Goal: Task Accomplishment & Management: Manage account settings

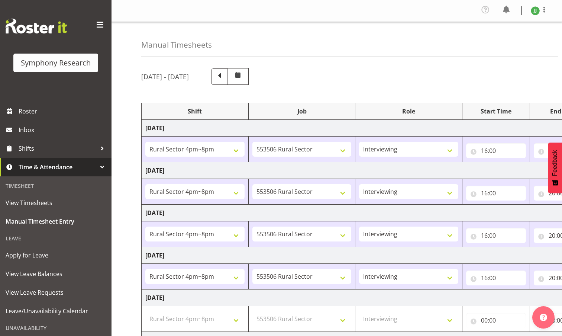
select select "81298"
select select "10587"
select select "47"
select select "81298"
select select "10587"
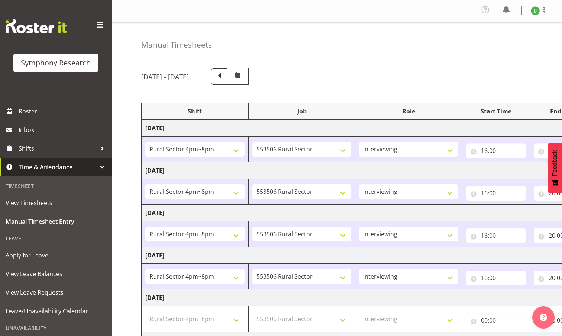
select select "47"
select select "81298"
select select "10587"
select select "47"
select select "81298"
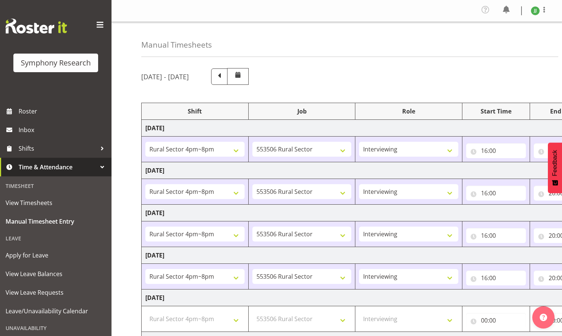
select select "10587"
select select "47"
select select "81298"
select select "10587"
select select "47"
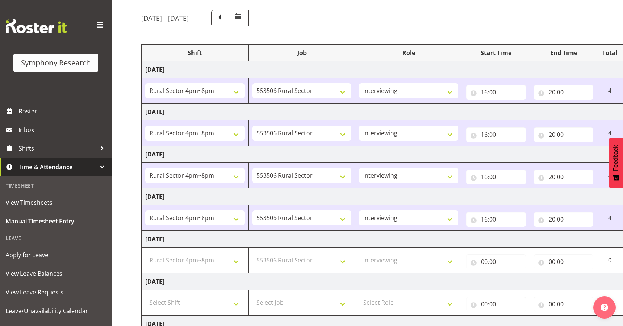
scroll to position [38, 0]
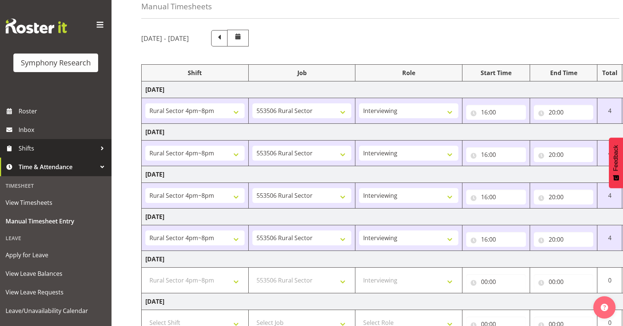
click at [52, 146] on span "Shifts" at bounding box center [58, 148] width 78 height 11
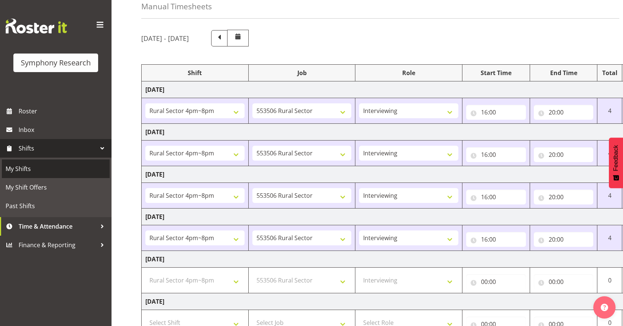
click at [46, 167] on span "My Shifts" at bounding box center [56, 168] width 100 height 11
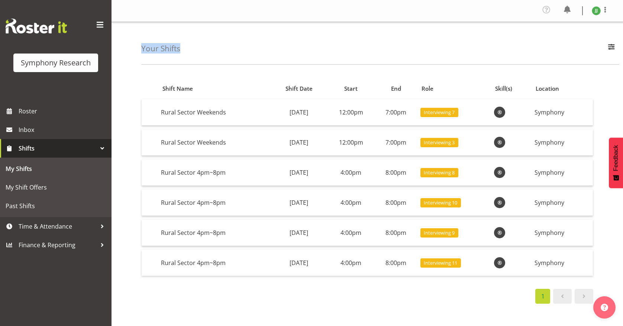
drag, startPoint x: 141, startPoint y: 48, endPoint x: 186, endPoint y: 48, distance: 45.7
click at [186, 48] on div "Your Shifts All Locations Do Not Use MM Symphony Day Week Month All Apply Shift…" at bounding box center [367, 195] width 511 height 346
click at [192, 48] on div "Your Shifts All Locations Do Not Use MM Symphony Day Week Month All Apply" at bounding box center [380, 43] width 478 height 43
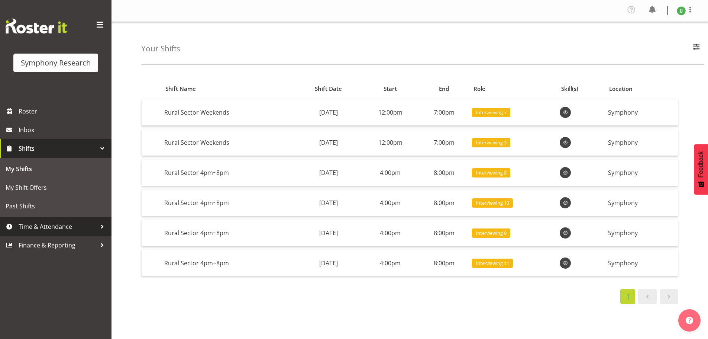
click at [65, 226] on span "Time & Attendance" at bounding box center [58, 226] width 78 height 11
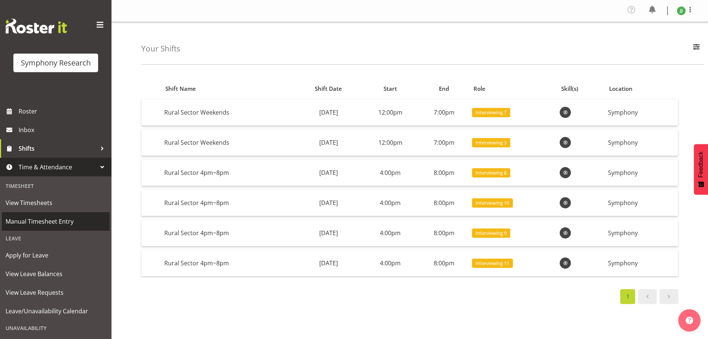
click at [50, 217] on span "Manual Timesheet Entry" at bounding box center [56, 221] width 100 height 11
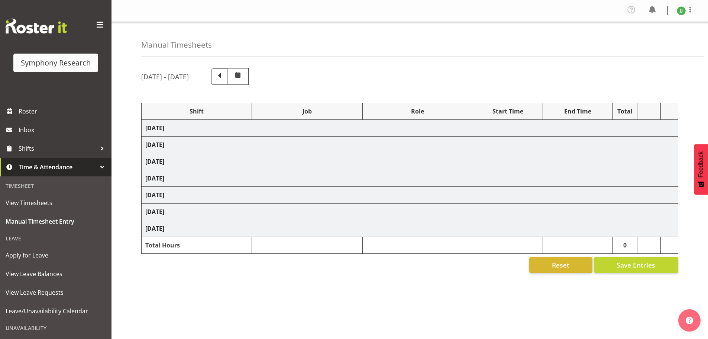
select select "81298"
select select "10587"
select select "47"
select select "81298"
select select "10587"
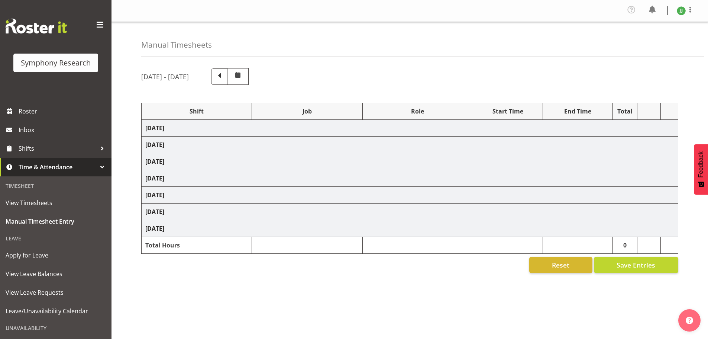
select select "47"
select select "81298"
select select "10587"
select select "47"
select select "81298"
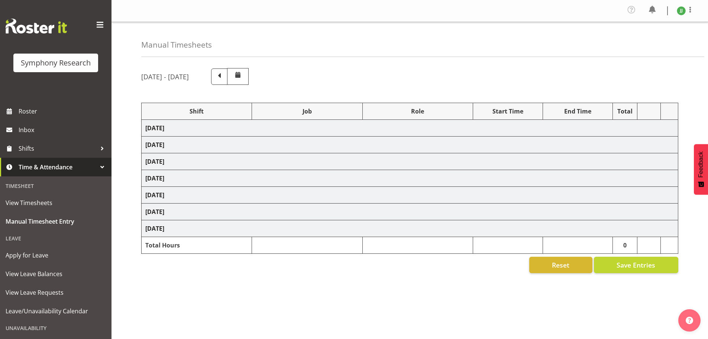
select select "10587"
select select "47"
select select "81298"
select select "10587"
select select "47"
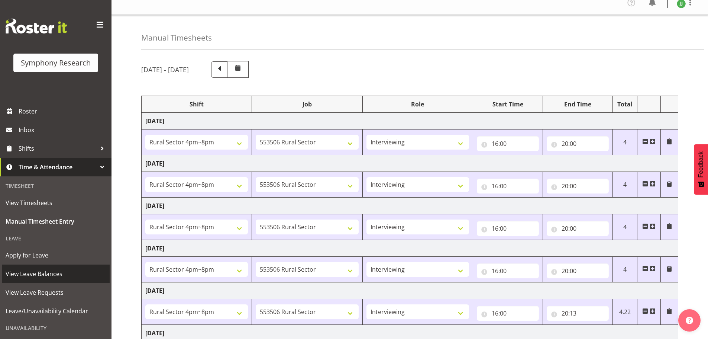
scroll to position [1, 0]
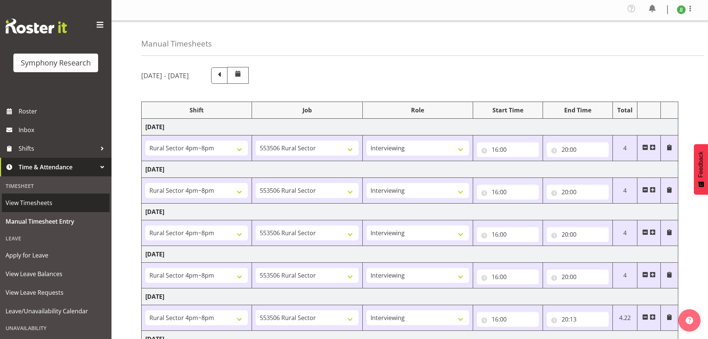
click at [33, 196] on link "View Timesheets" at bounding box center [56, 202] width 108 height 19
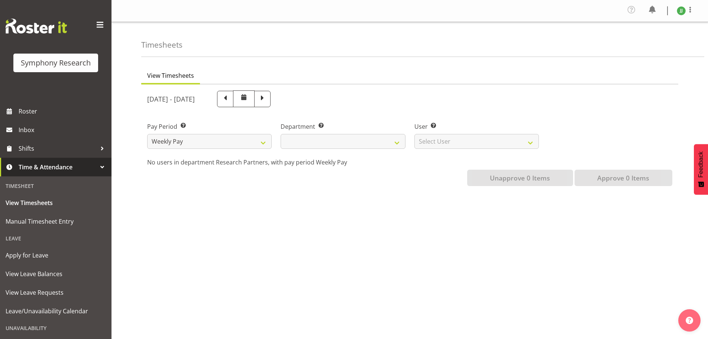
select select
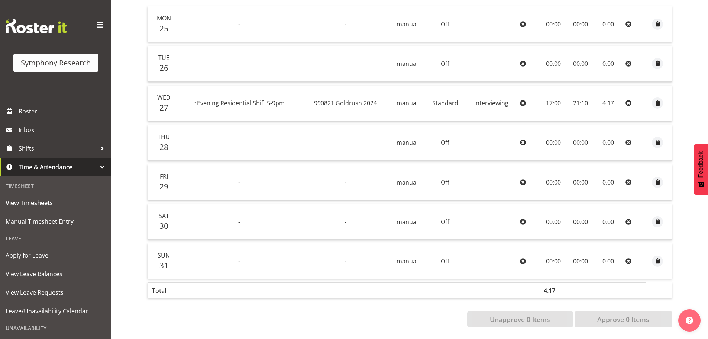
scroll to position [179, 0]
drag, startPoint x: 414, startPoint y: 255, endPoint x: 410, endPoint y: 255, distance: 4.1
click at [411, 257] on span "manual" at bounding box center [407, 261] width 21 height 8
click at [410, 257] on span "manual" at bounding box center [407, 261] width 21 height 8
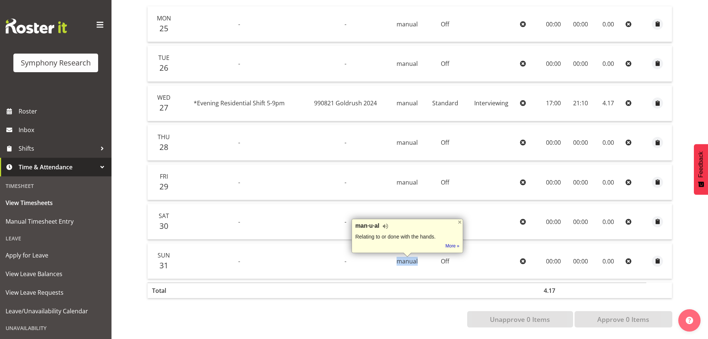
click at [412, 260] on td "manual" at bounding box center [407, 260] width 35 height 35
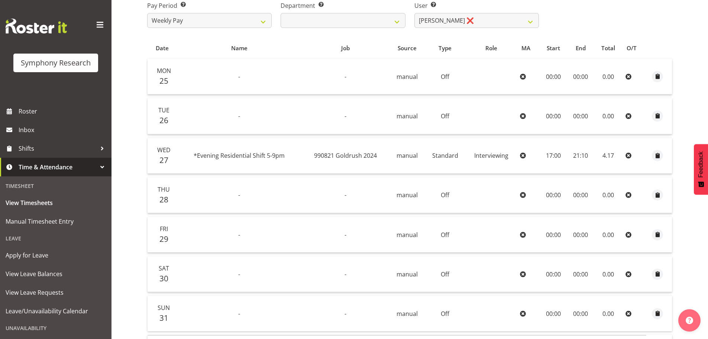
scroll to position [117, 0]
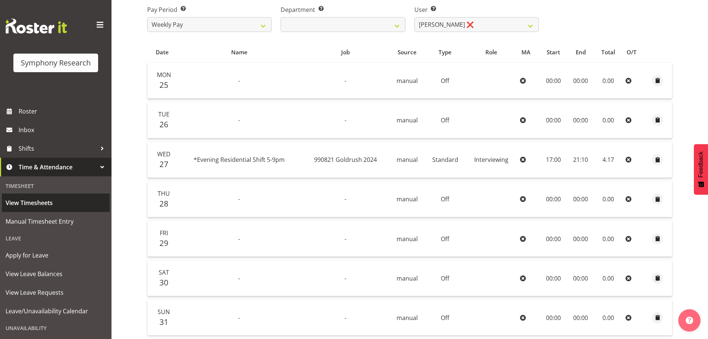
click at [43, 204] on span "View Timesheets" at bounding box center [56, 202] width 100 height 11
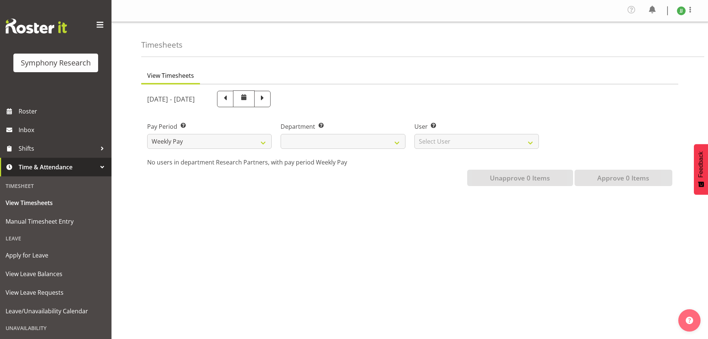
select select
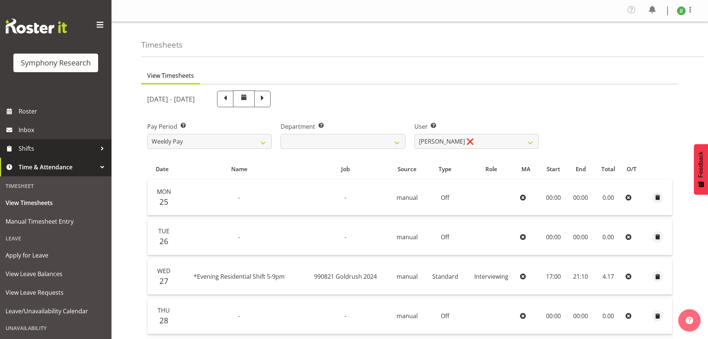
click at [17, 146] on link "Shifts" at bounding box center [56, 148] width 112 height 19
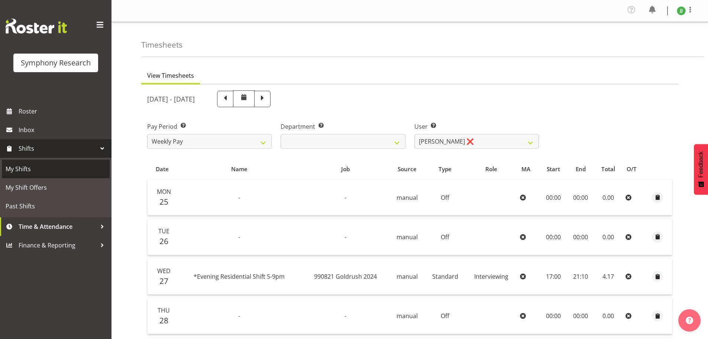
click at [49, 164] on span "My Shifts" at bounding box center [56, 168] width 100 height 11
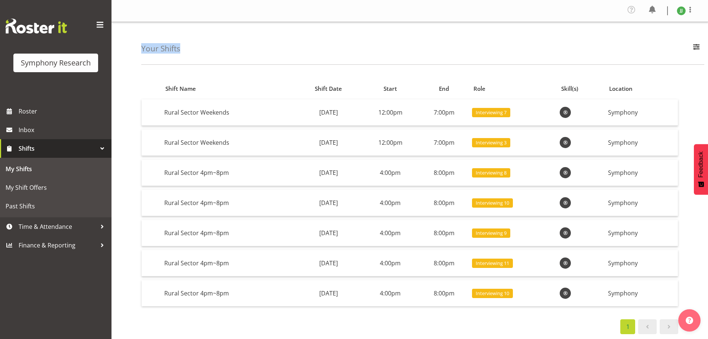
drag, startPoint x: 142, startPoint y: 49, endPoint x: 196, endPoint y: 53, distance: 54.4
click at [190, 52] on div "Your Shifts All Locations Do Not Use MM Symphony Day Week Month All Apply" at bounding box center [422, 43] width 563 height 43
click at [201, 51] on div "Your Shifts All Locations Do Not Use MM Symphony Day Week Month All Apply" at bounding box center [422, 43] width 563 height 43
drag, startPoint x: 143, startPoint y: 51, endPoint x: 196, endPoint y: 50, distance: 52.4
click at [159, 50] on h4 "Your Shifts" at bounding box center [160, 48] width 39 height 9
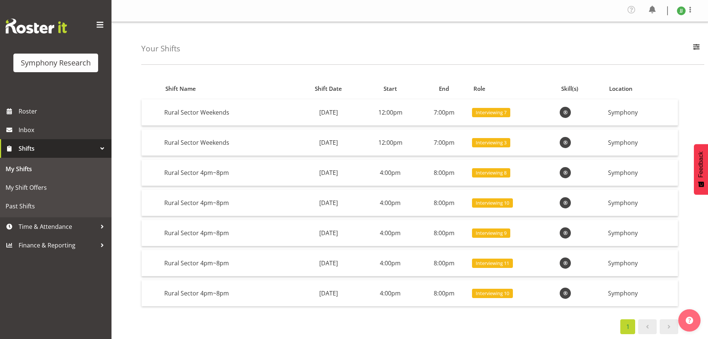
click at [203, 50] on div "Your Shifts All Locations Do Not Use MM Symphony Day Week Month All Apply" at bounding box center [422, 43] width 563 height 43
click at [48, 244] on span "Finance & Reporting" at bounding box center [58, 244] width 78 height 11
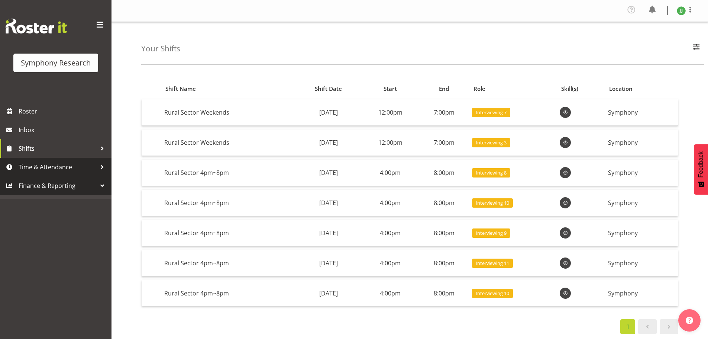
click at [52, 173] on link "Time & Attendance" at bounding box center [56, 167] width 112 height 19
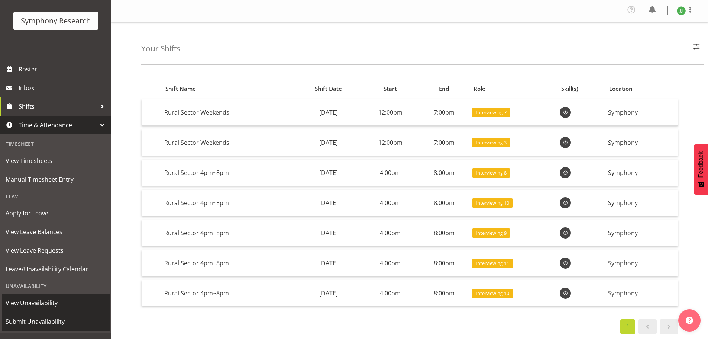
scroll to position [54, 0]
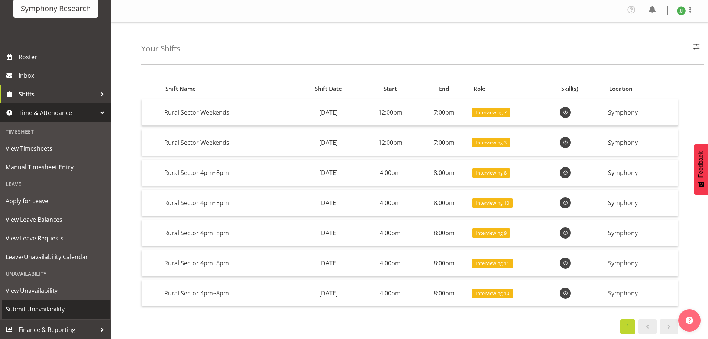
click at [41, 307] on span "Submit Unavailability" at bounding box center [56, 308] width 100 height 11
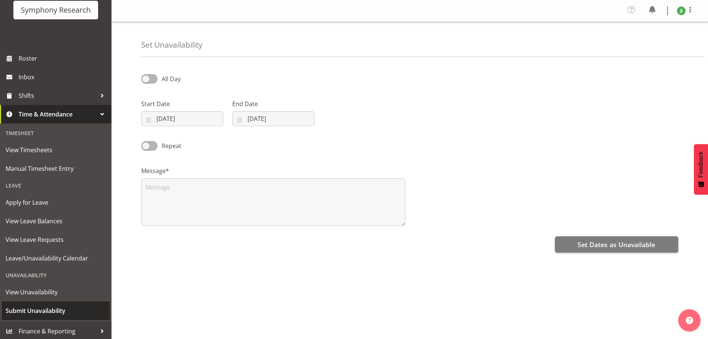
scroll to position [54, 0]
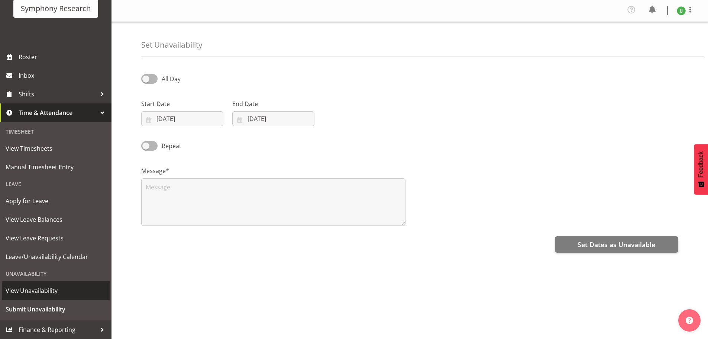
click at [43, 286] on span "View Unavailability" at bounding box center [56, 290] width 100 height 11
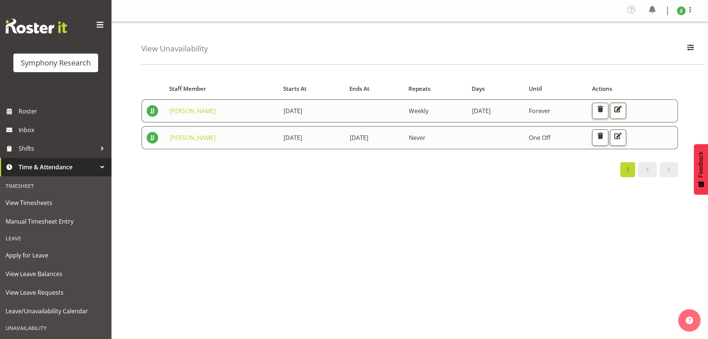
click at [623, 105] on span "button" at bounding box center [618, 109] width 10 height 10
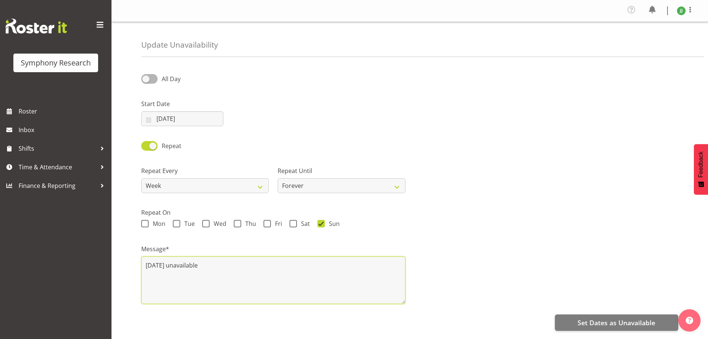
click at [269, 266] on textarea "Sunday unavailable" at bounding box center [273, 280] width 264 height 48
click at [198, 117] on input "28/09/2025" at bounding box center [182, 118] width 82 height 15
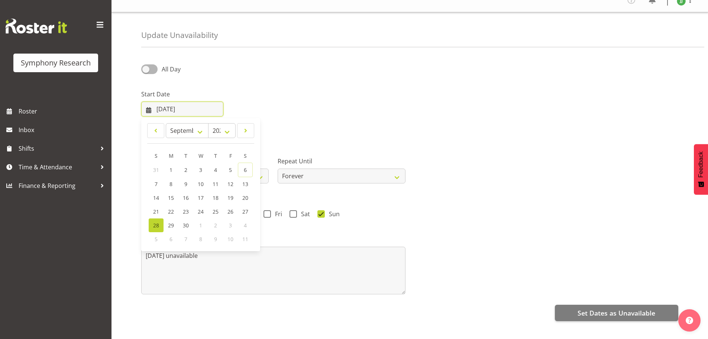
scroll to position [12, 0]
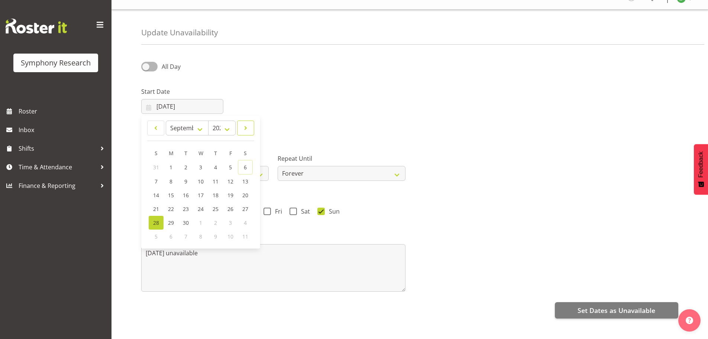
click at [245, 130] on span at bounding box center [245, 127] width 7 height 9
click at [158, 126] on span at bounding box center [155, 127] width 7 height 9
click at [247, 133] on link at bounding box center [245, 127] width 17 height 15
click at [157, 129] on span at bounding box center [155, 127] width 7 height 9
select select "8"
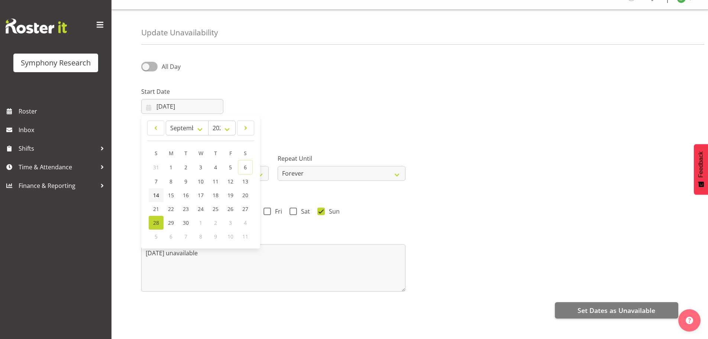
click at [153, 196] on span "14" at bounding box center [156, 194] width 6 height 7
type input "14/09/2025"
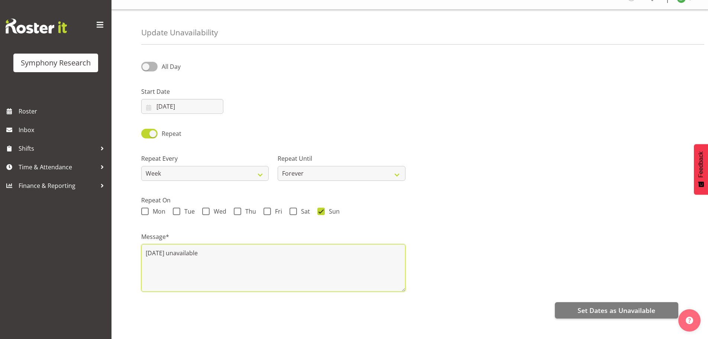
click at [197, 281] on textarea "Sunday unavailable" at bounding box center [273, 268] width 264 height 48
drag, startPoint x: 248, startPoint y: 265, endPoint x: 169, endPoint y: 261, distance: 78.9
click at [169, 261] on textarea "Sunday unavailable" at bounding box center [273, 268] width 264 height 48
type textarea "Sunday Morning unavailable"
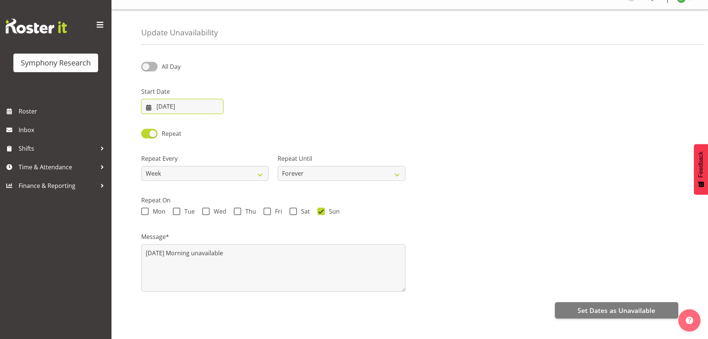
click at [196, 111] on input "14/09/2025" at bounding box center [182, 106] width 82 height 15
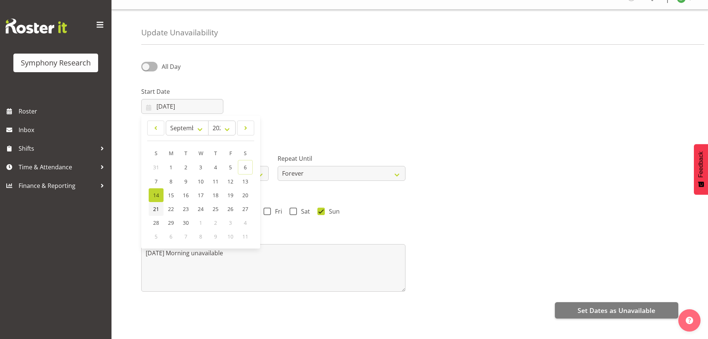
click at [155, 210] on span "21" at bounding box center [156, 208] width 6 height 7
type input "21/09/2025"
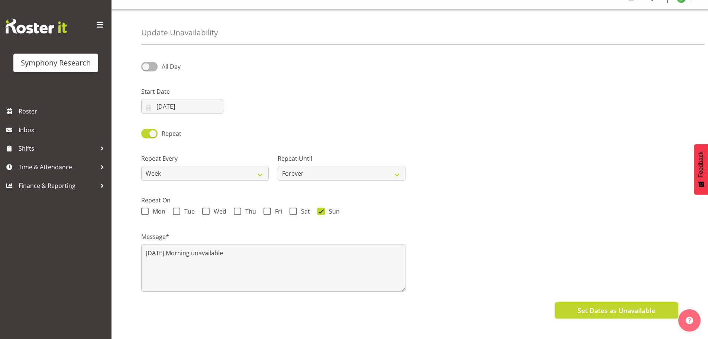
click at [587, 310] on span "Set Dates as Unavailable" at bounding box center [617, 310] width 78 height 10
